Goal: Task Accomplishment & Management: Use online tool/utility

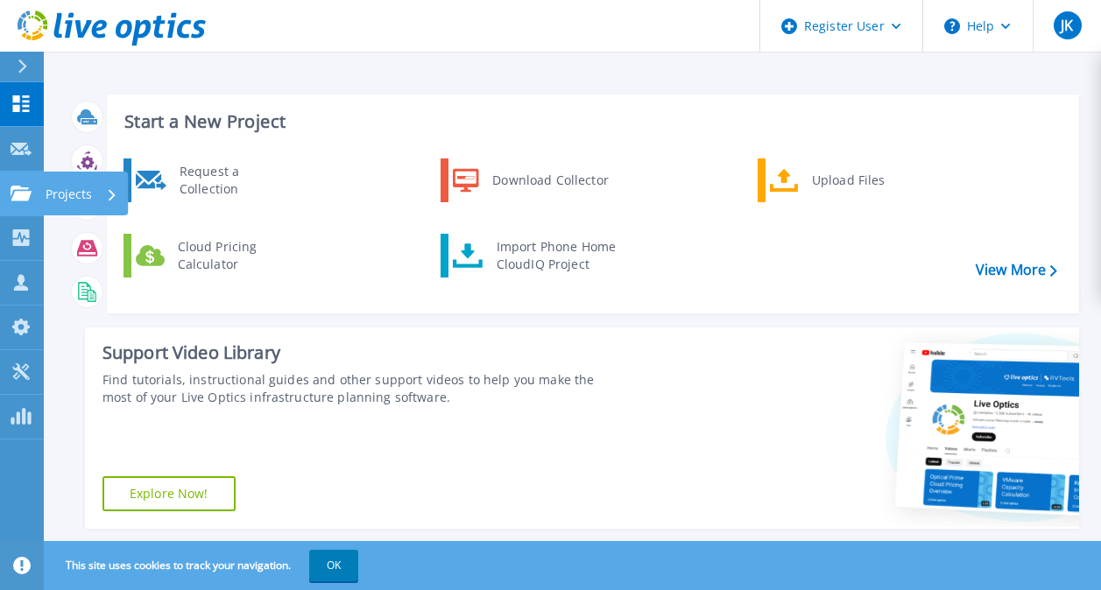
click at [29, 186] on icon at bounding box center [21, 193] width 21 height 15
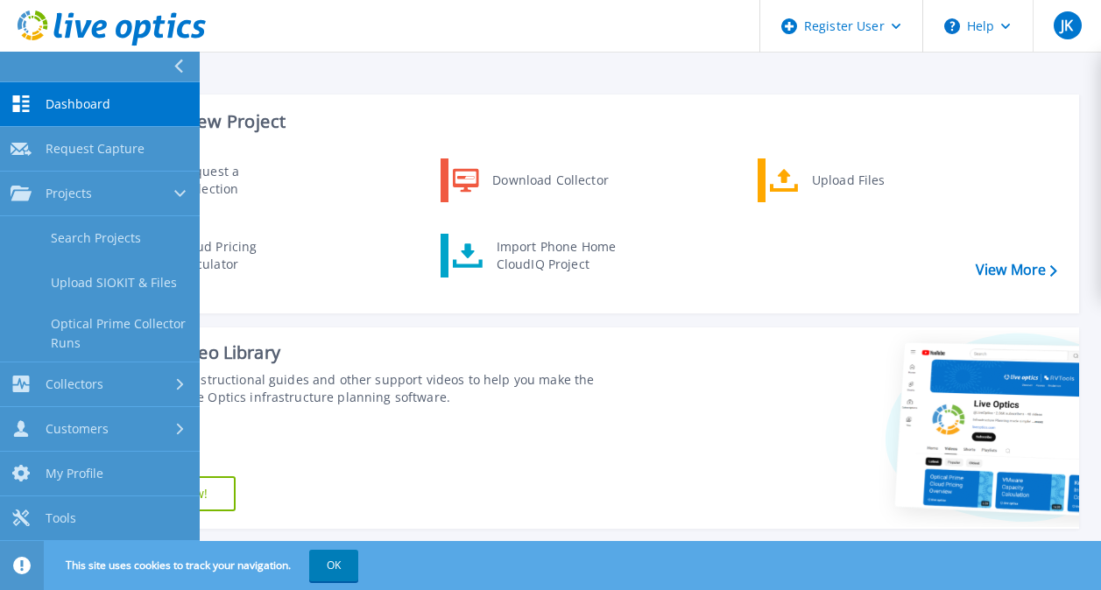
click at [514, 332] on div "Support Video Library Find tutorials, instructional guides and other support vi…" at bounding box center [352, 427] width 534 height 201
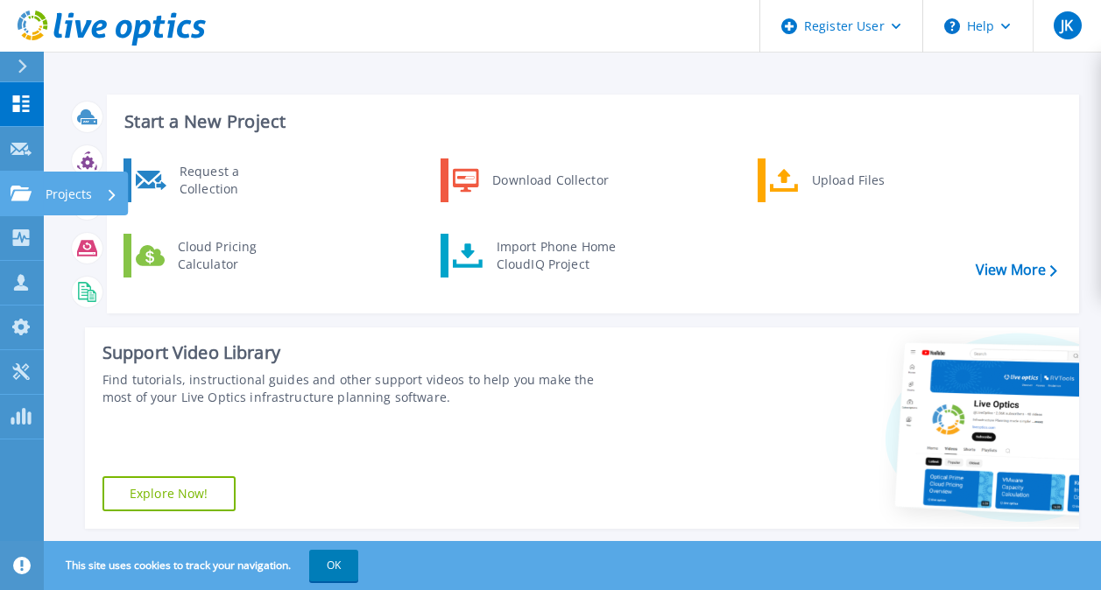
click at [19, 195] on icon at bounding box center [21, 193] width 21 height 15
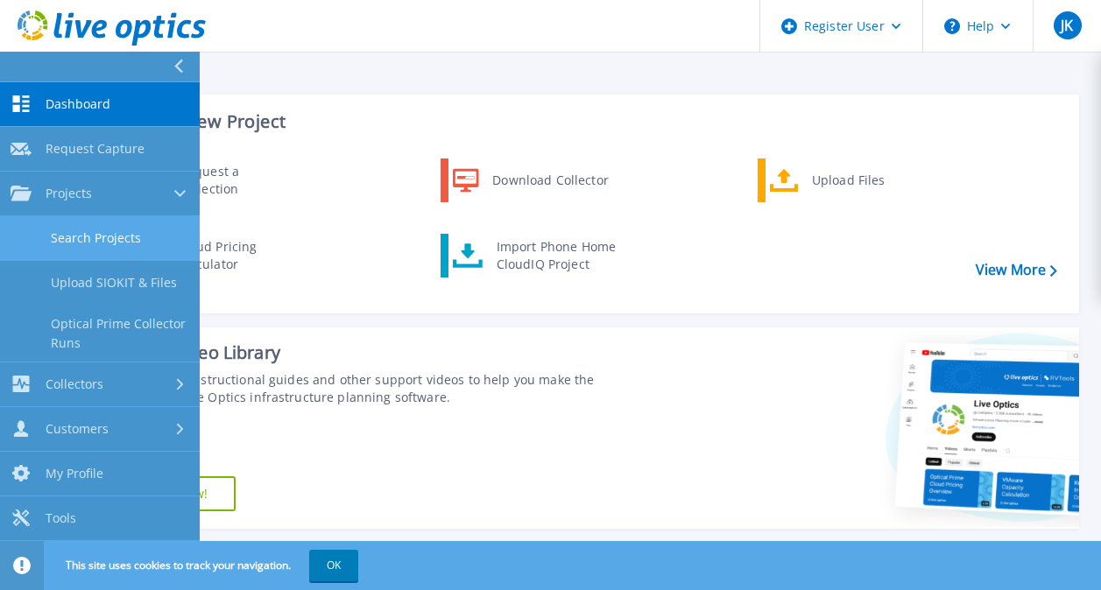
click at [121, 243] on link "Search Projects" at bounding box center [100, 238] width 200 height 45
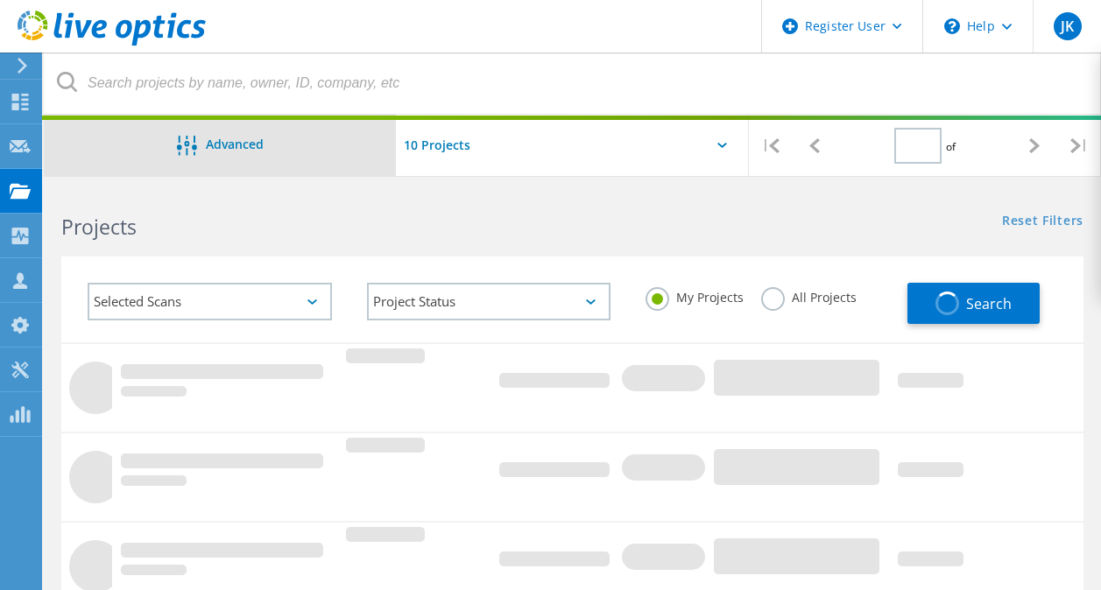
type input "1"
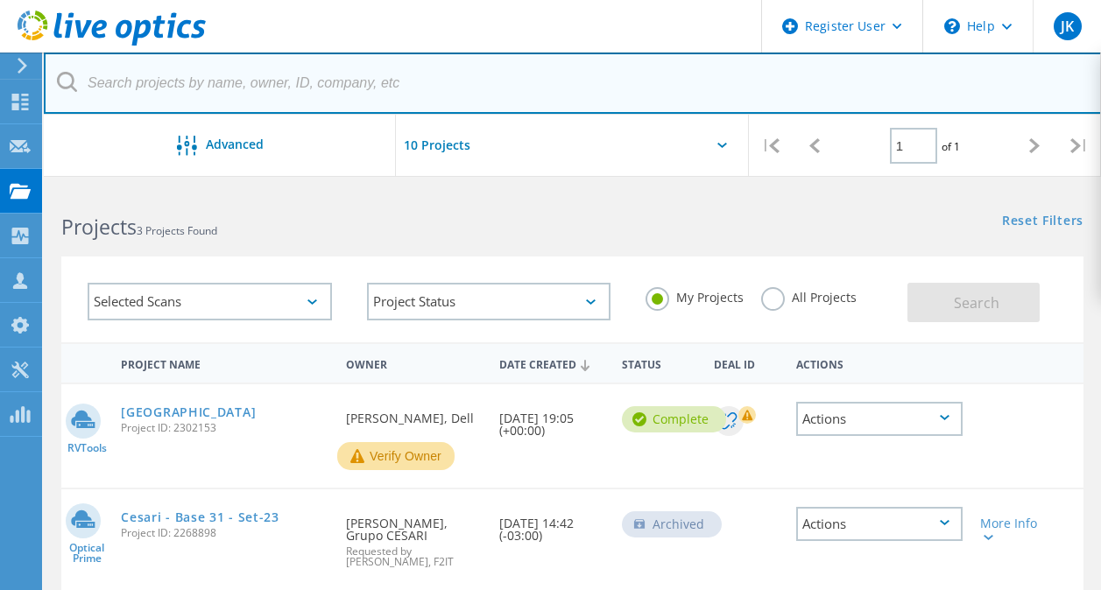
click at [165, 83] on input "text" at bounding box center [573, 83] width 1058 height 61
click at [139, 88] on input "text" at bounding box center [573, 83] width 1058 height 61
paste input "CKM01220605327"
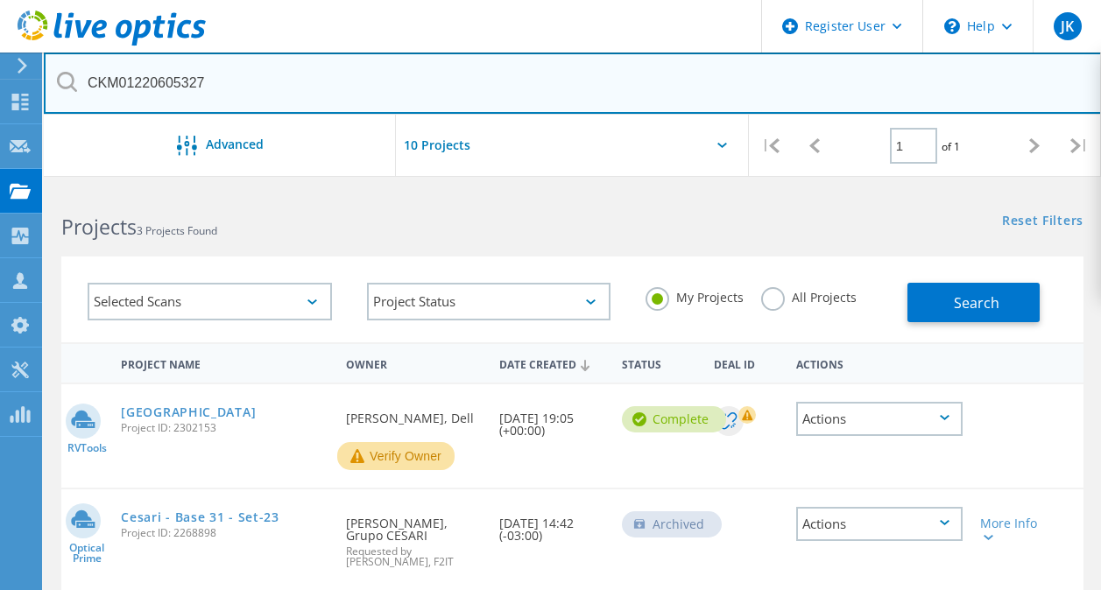
type input "CKM01220605327"
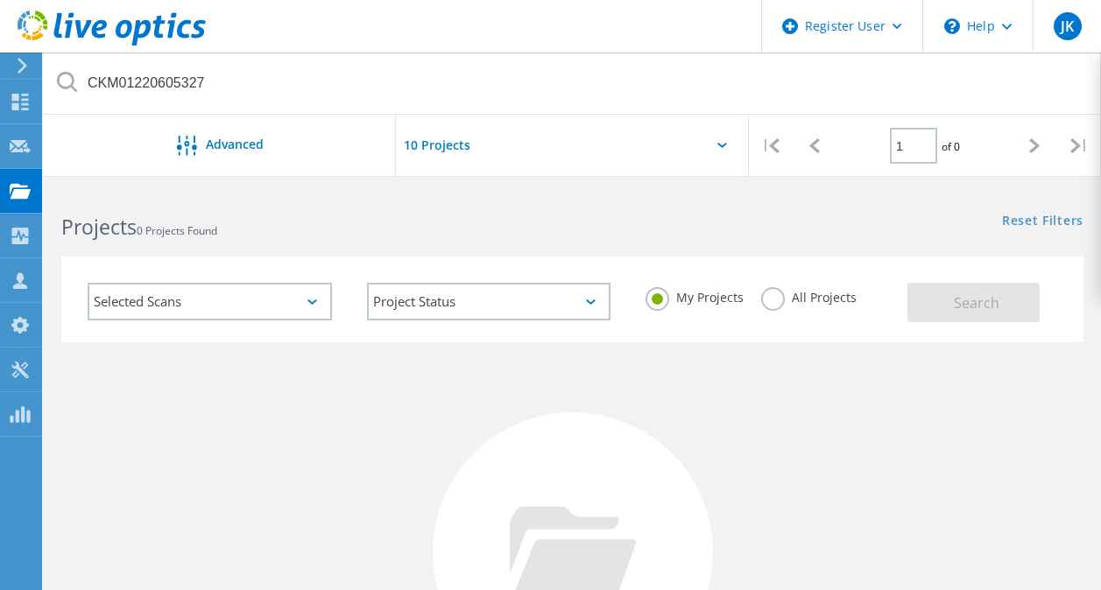
click at [791, 302] on label "All Projects" at bounding box center [808, 295] width 95 height 17
click at [0, 0] on input "All Projects" at bounding box center [0, 0] width 0 height 0
click at [934, 299] on button "Search" at bounding box center [973, 302] width 132 height 39
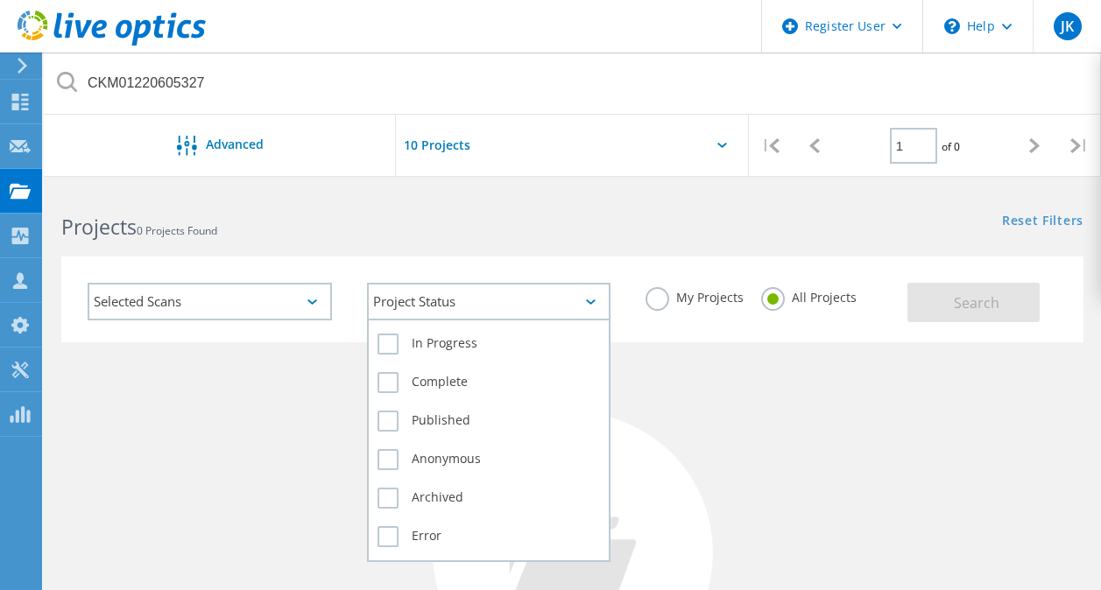
click at [587, 299] on div "Project Status" at bounding box center [489, 302] width 244 height 38
click at [392, 341] on label "In Progress" at bounding box center [488, 344] width 223 height 21
click at [0, 0] on input "In Progress" at bounding box center [0, 0] width 0 height 0
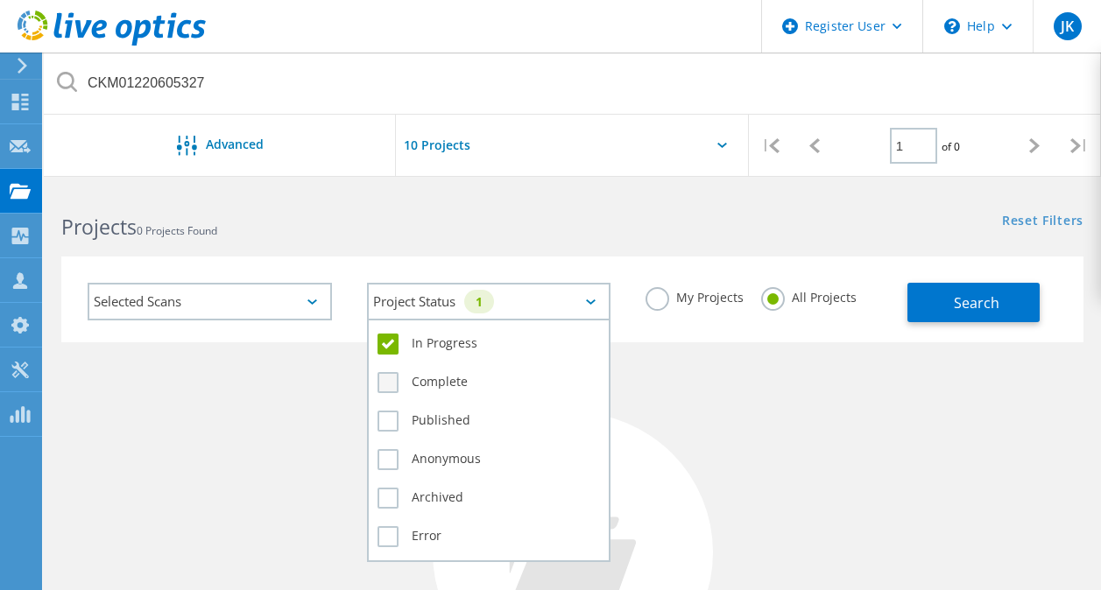
click at [390, 379] on label "Complete" at bounding box center [488, 382] width 223 height 21
click at [0, 0] on input "Complete" at bounding box center [0, 0] width 0 height 0
click at [389, 418] on label "Published" at bounding box center [488, 421] width 223 height 21
click at [0, 0] on input "Published" at bounding box center [0, 0] width 0 height 0
click at [388, 472] on div "Anonymous" at bounding box center [488, 464] width 223 height 39
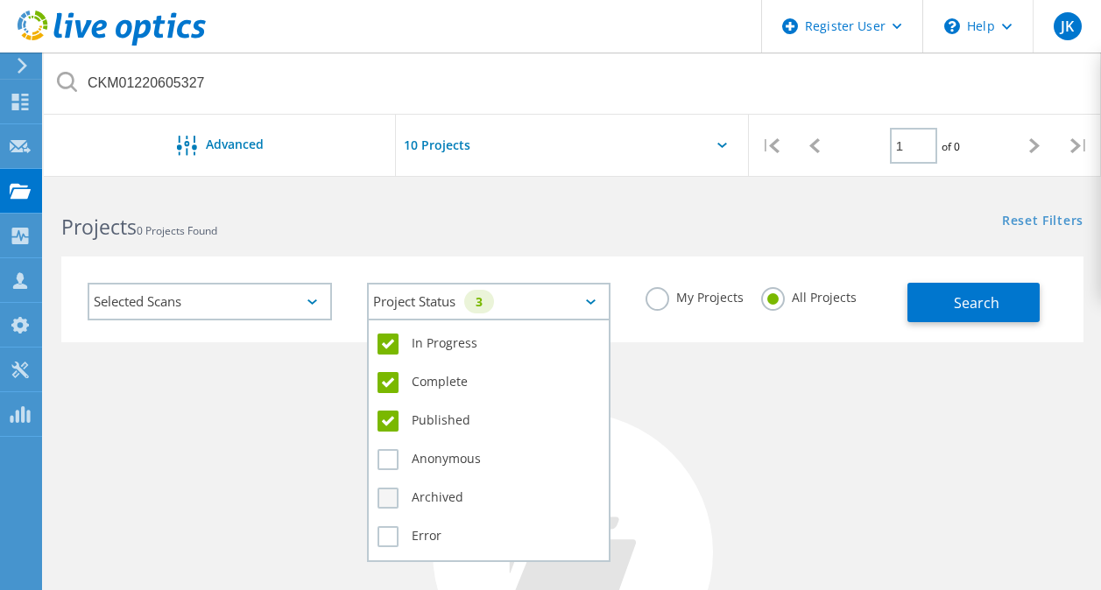
click at [387, 497] on label "Archived" at bounding box center [488, 498] width 223 height 21
click at [0, 0] on input "Archived" at bounding box center [0, 0] width 0 height 0
click at [391, 451] on label "Anonymous" at bounding box center [488, 459] width 223 height 21
click at [0, 0] on input "Anonymous" at bounding box center [0, 0] width 0 height 0
click at [390, 537] on label "Error" at bounding box center [488, 536] width 223 height 21
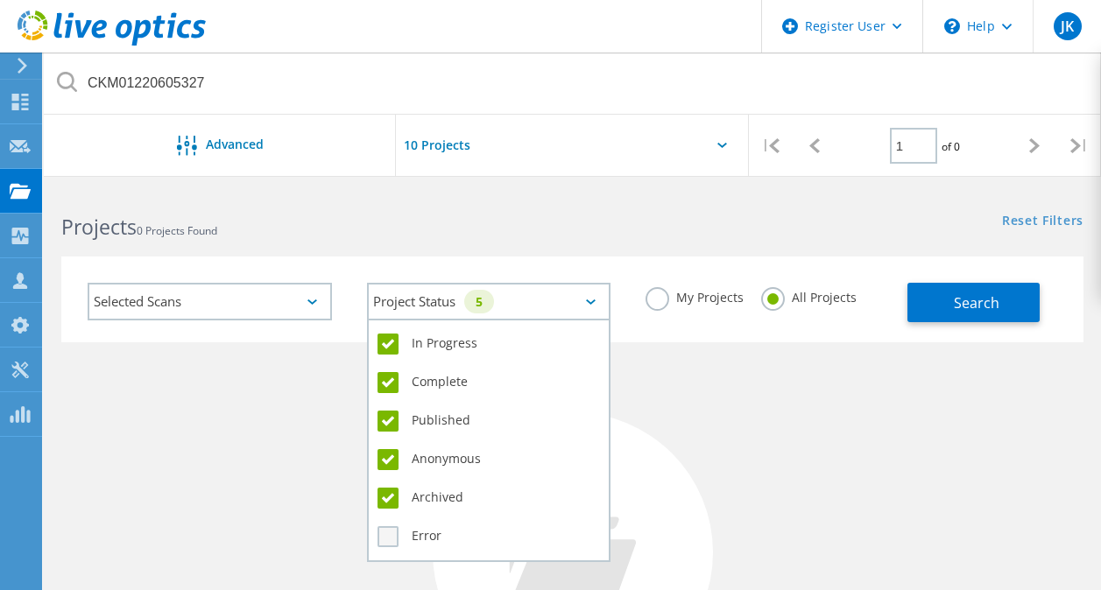
click at [0, 0] on input "Error" at bounding box center [0, 0] width 0 height 0
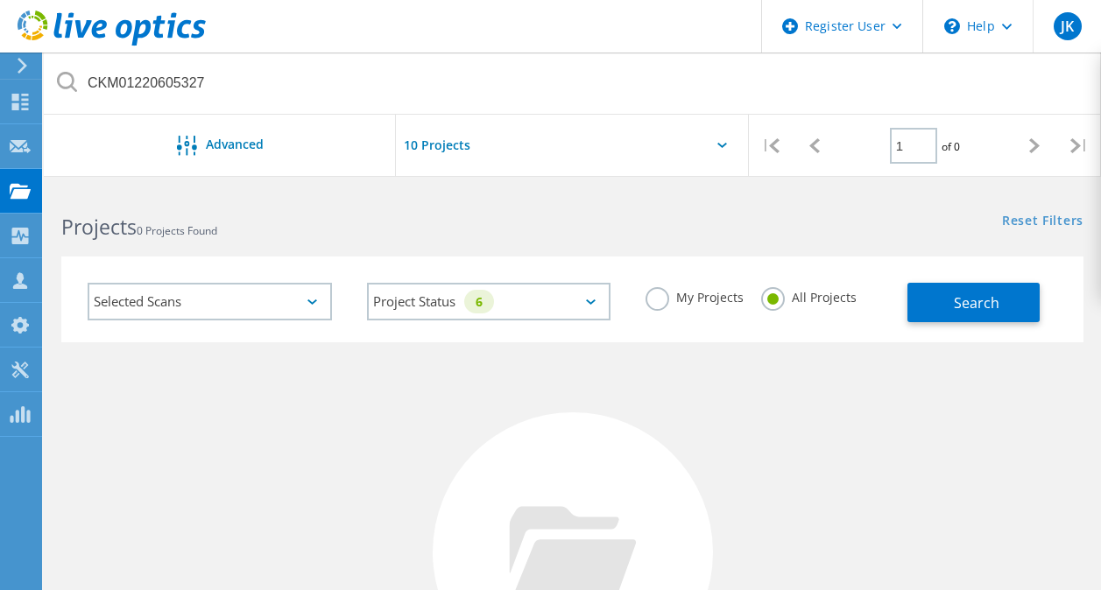
click at [765, 440] on div "No Projects Found Try refining your search." at bounding box center [572, 568] width 1022 height 453
drag, startPoint x: 976, startPoint y: 297, endPoint x: 876, endPoint y: 302, distance: 99.9
click at [975, 299] on span "Search" at bounding box center [976, 302] width 46 height 19
click at [209, 301] on div "Selected Scans" at bounding box center [210, 302] width 244 height 38
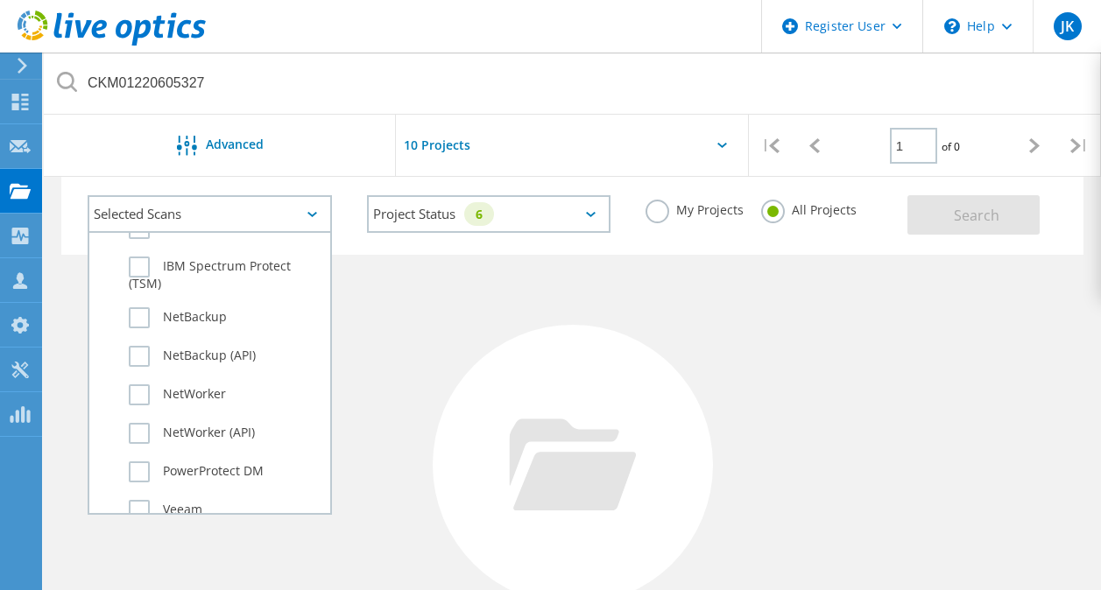
scroll to position [1243, 0]
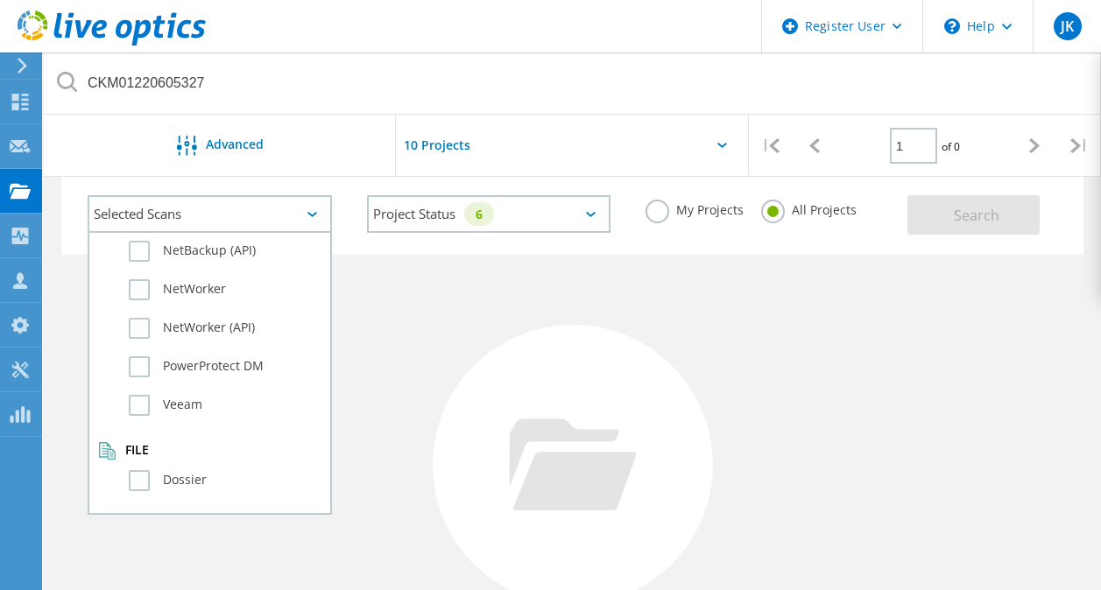
click at [501, 348] on div at bounding box center [573, 465] width 280 height 280
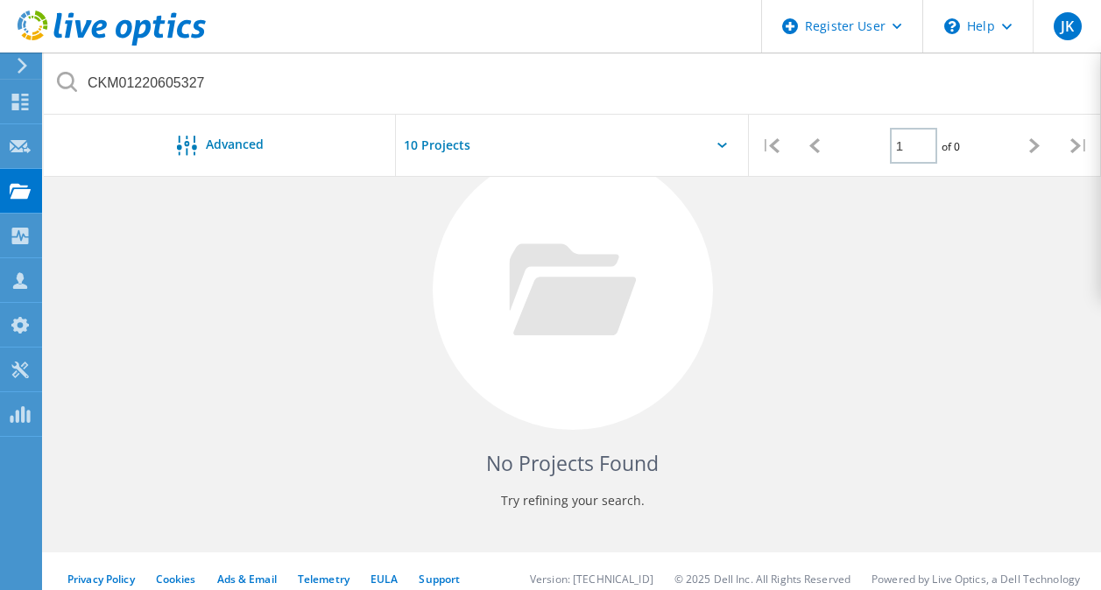
scroll to position [0, 0]
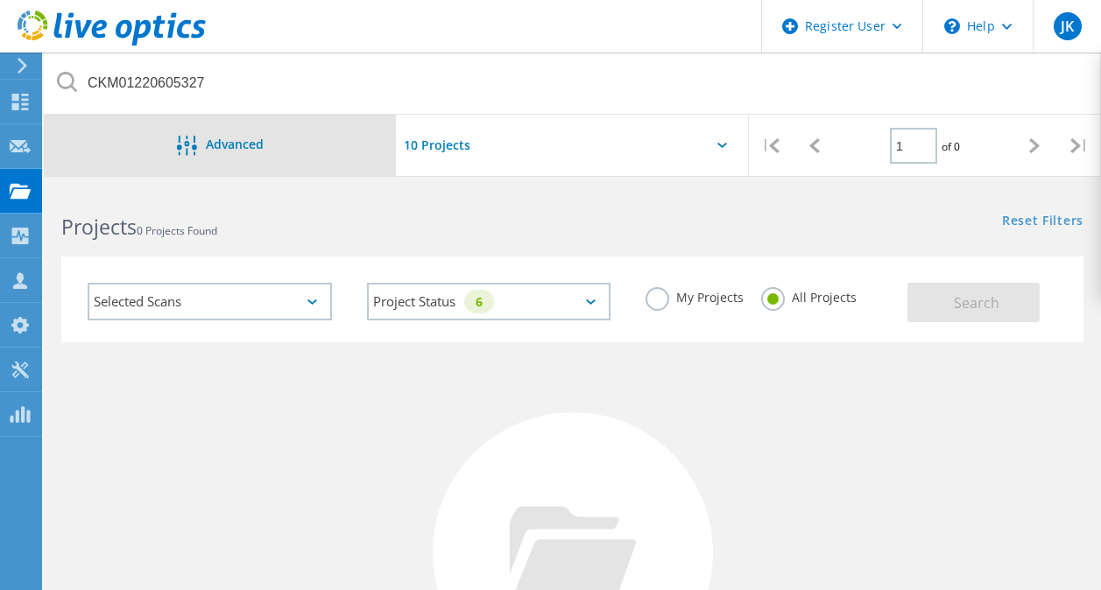
click at [200, 146] on div at bounding box center [191, 147] width 29 height 22
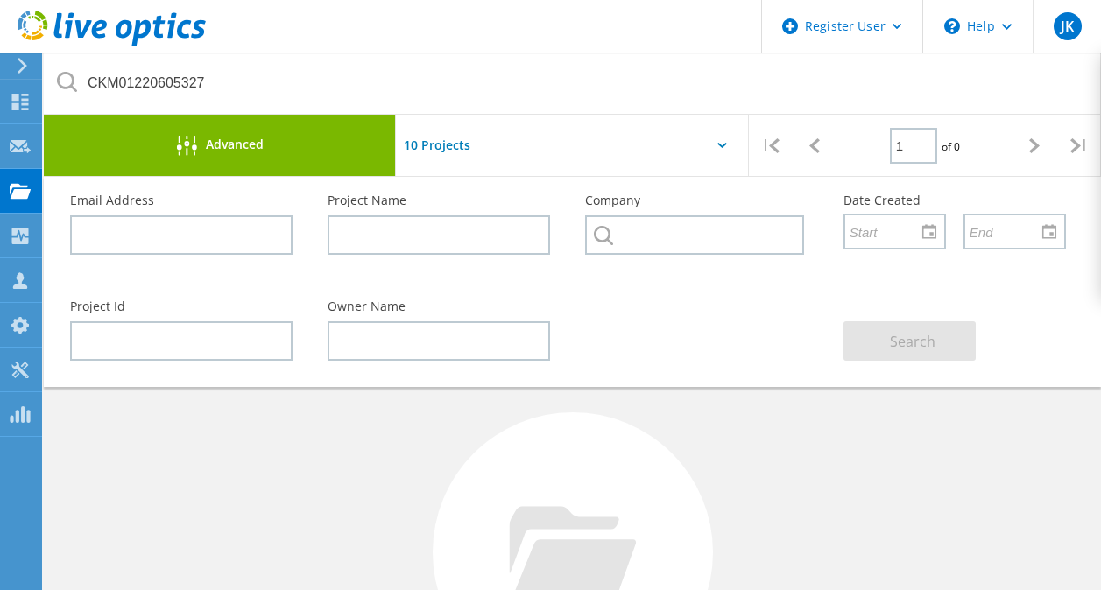
click at [200, 146] on div at bounding box center [191, 147] width 29 height 22
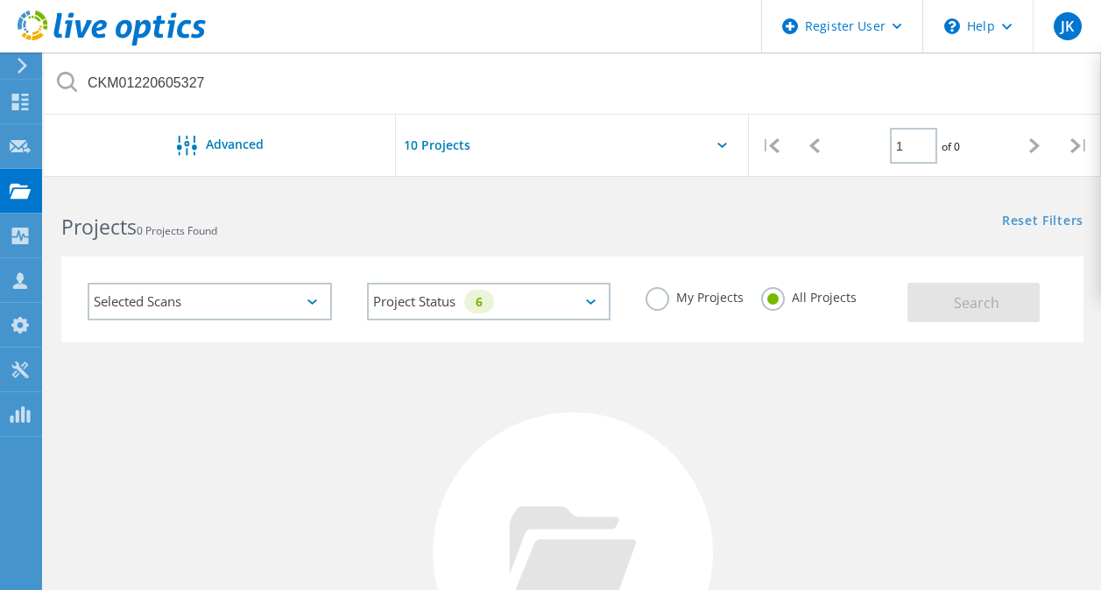
click at [32, 66] on div at bounding box center [19, 66] width 26 height 16
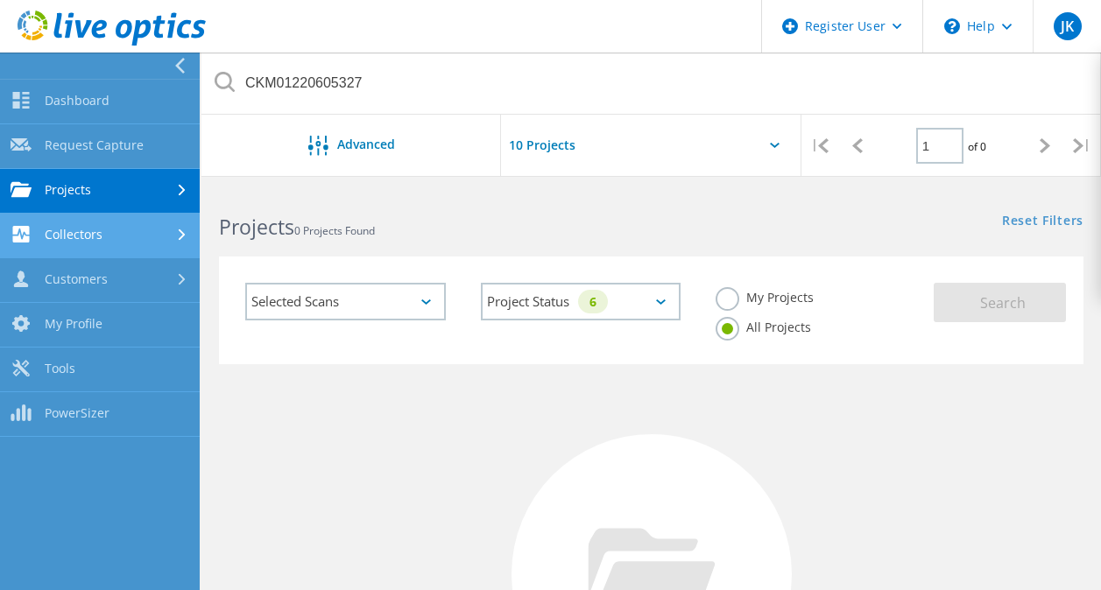
click at [156, 233] on link "Collectors" at bounding box center [100, 236] width 200 height 45
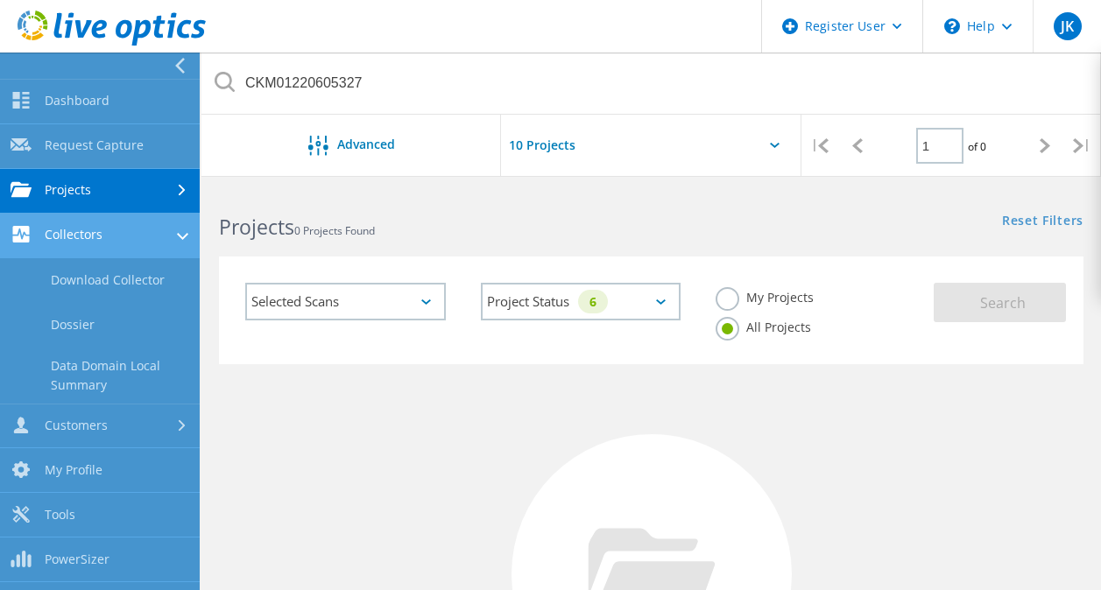
click at [156, 233] on link "Collectors" at bounding box center [100, 236] width 200 height 45
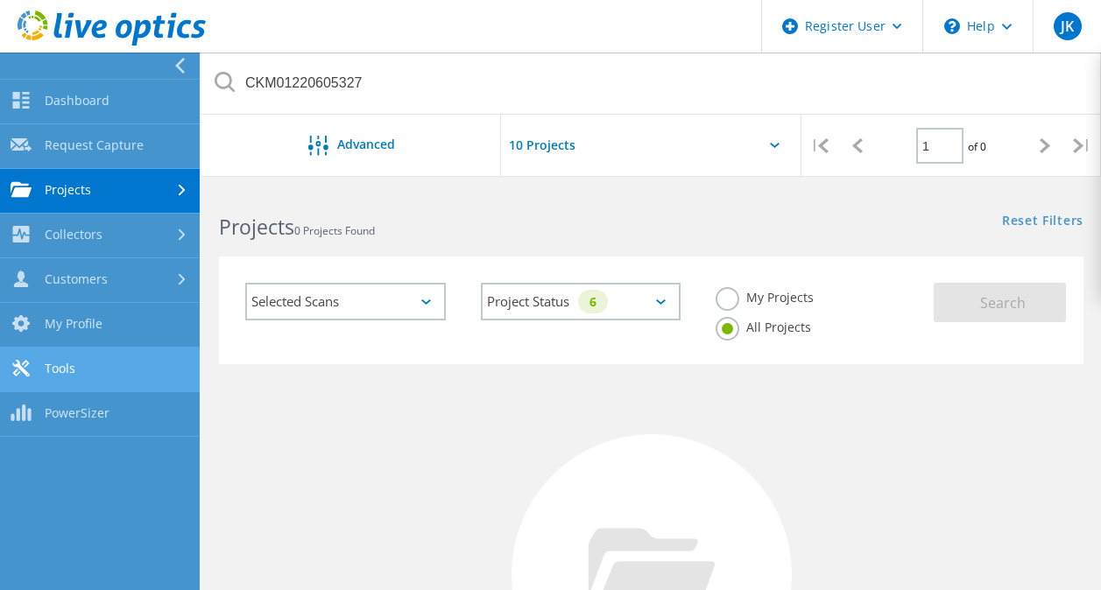
click at [130, 381] on link "Tools" at bounding box center [100, 370] width 200 height 45
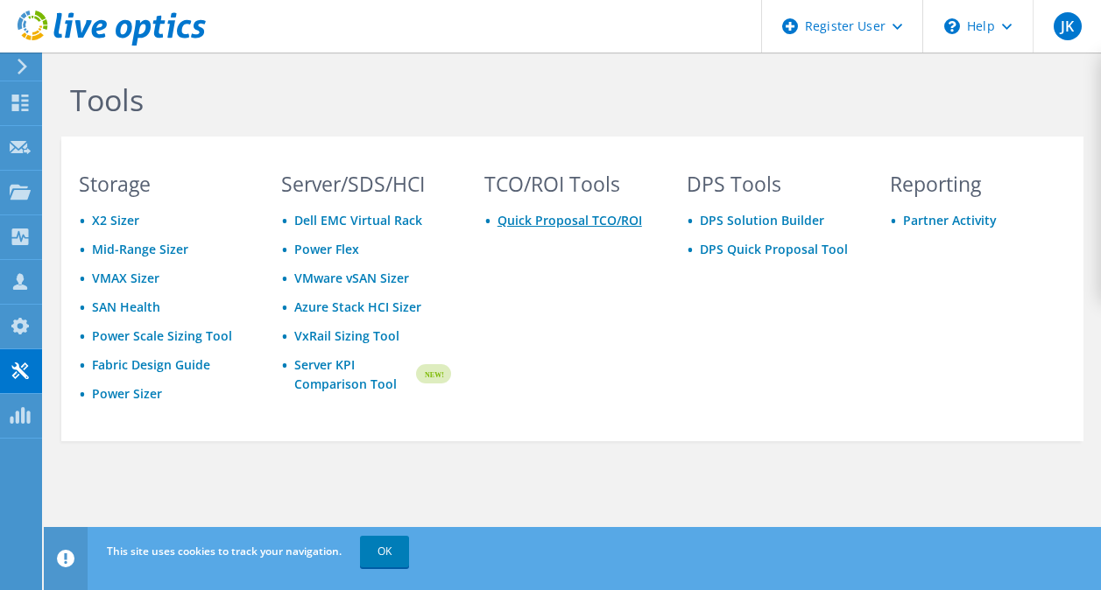
click at [531, 222] on link "Quick Proposal TCO/ROI" at bounding box center [569, 220] width 144 height 17
click at [615, 343] on div "TCO/ROI Tools Quick Proposal TCO/ROI" at bounding box center [569, 304] width 204 height 261
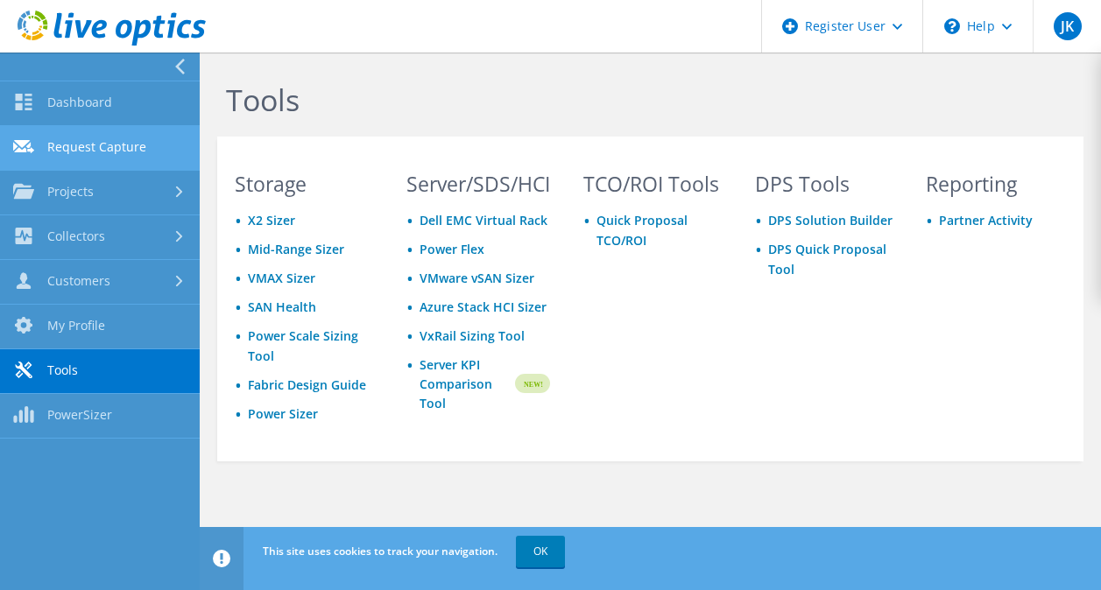
click at [95, 141] on link "Request Capture" at bounding box center [100, 148] width 200 height 45
